Goal: Information Seeking & Learning: Learn about a topic

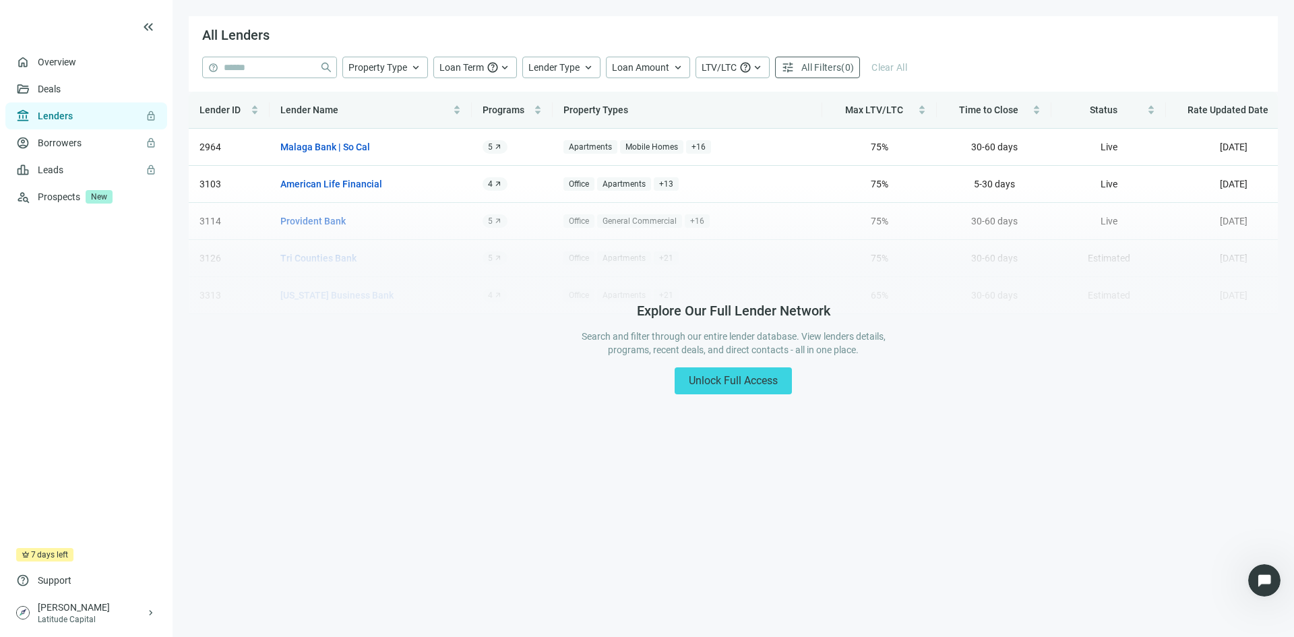
scroll to position [2, 0]
click at [94, 200] on span "New" at bounding box center [99, 196] width 27 height 13
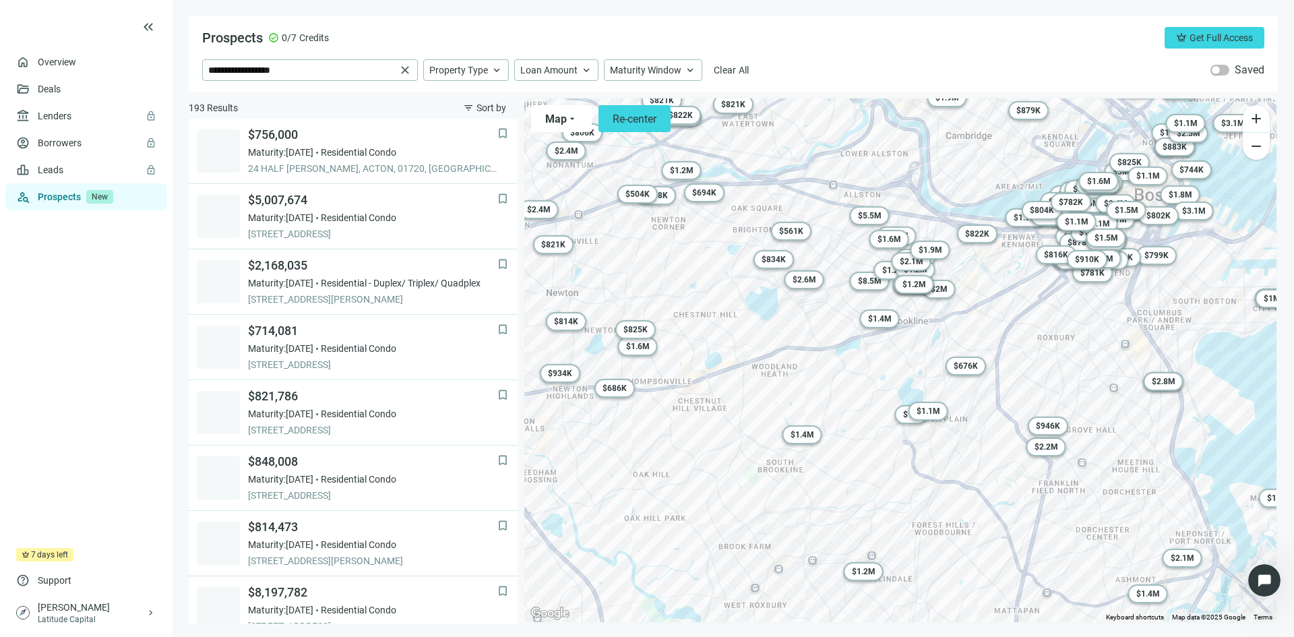
drag, startPoint x: 965, startPoint y: 190, endPoint x: 976, endPoint y: 311, distance: 121.8
click at [976, 311] on div "To activate drag with keyboard, press Alt + Enter. Once in keyboard drag state,…" at bounding box center [900, 360] width 752 height 524
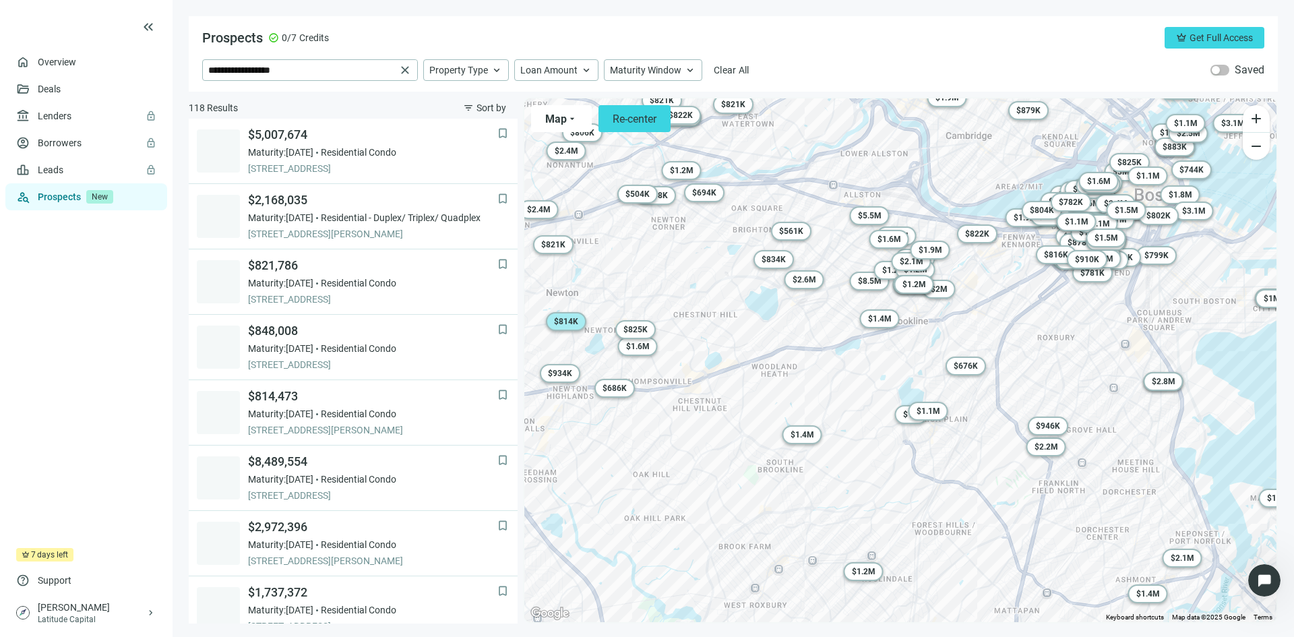
click at [566, 325] on span "$ 814K" at bounding box center [566, 321] width 24 height 9
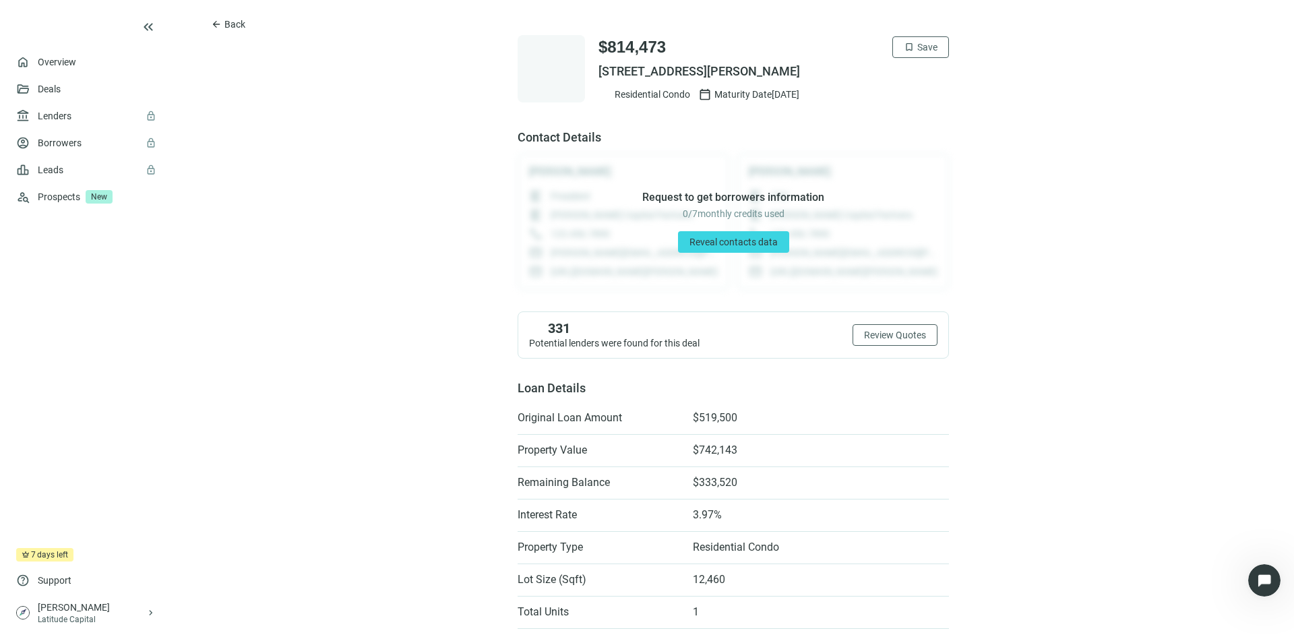
click at [77, 205] on link "Prospects New" at bounding box center [97, 196] width 119 height 27
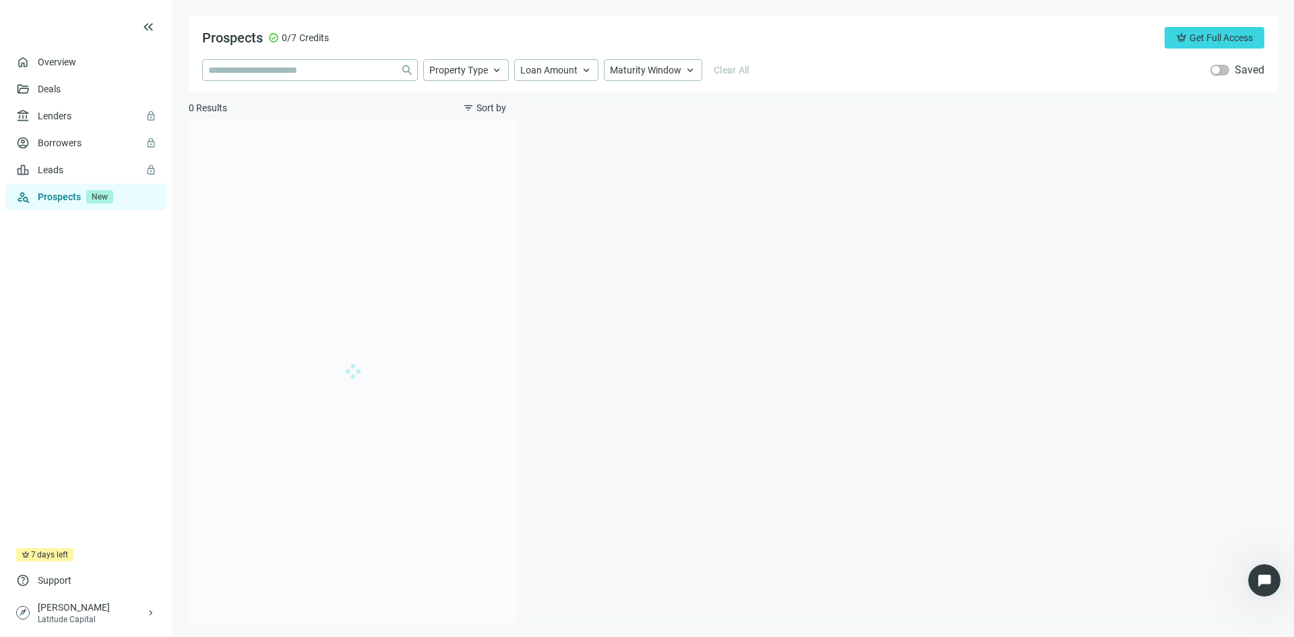
type input "**********"
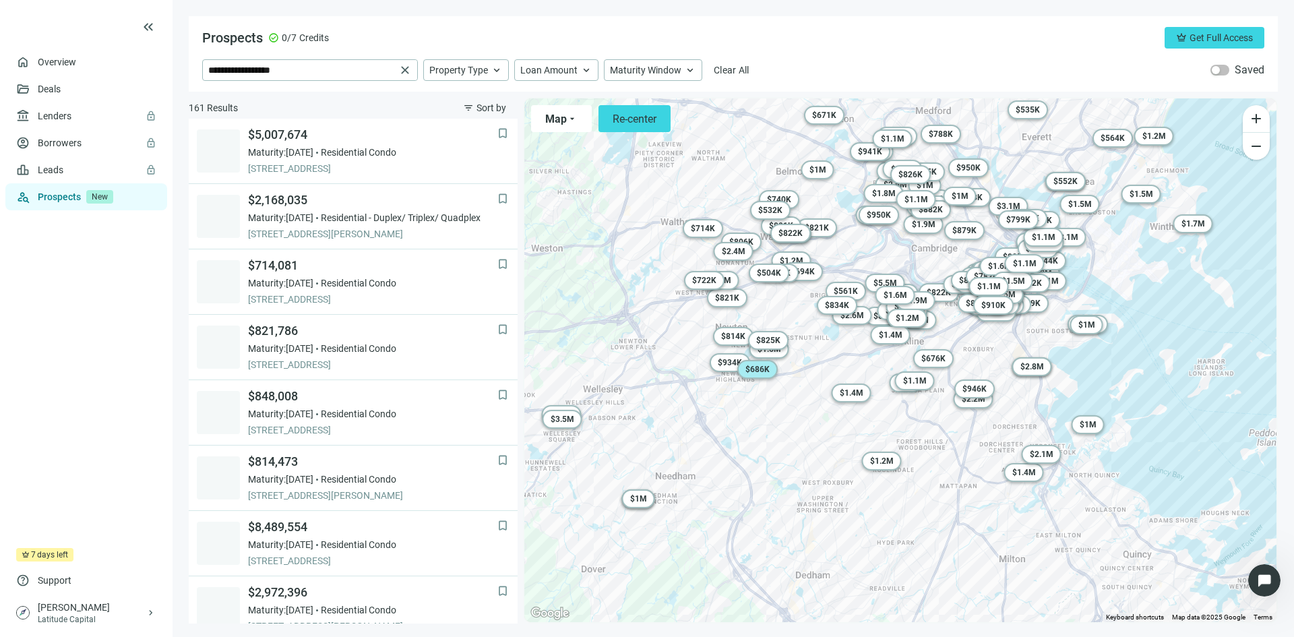
click at [752, 373] on span "$ 686K" at bounding box center [758, 369] width 24 height 9
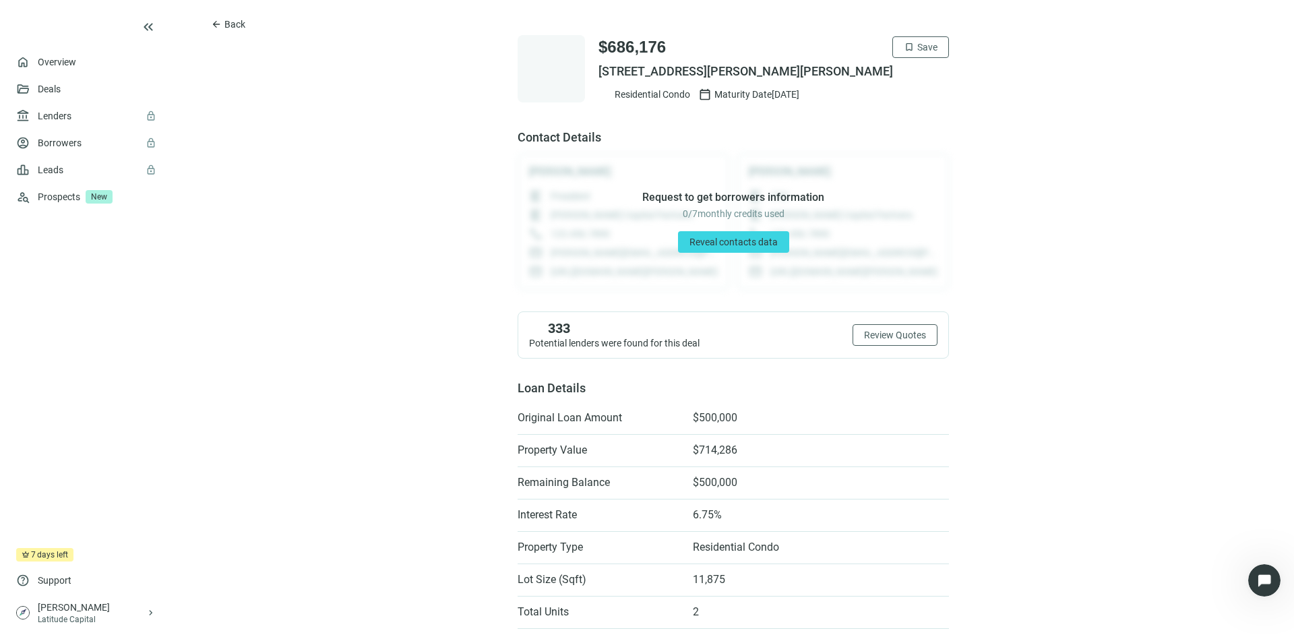
scroll to position [1621, 0]
